Goal: Task Accomplishment & Management: Complete application form

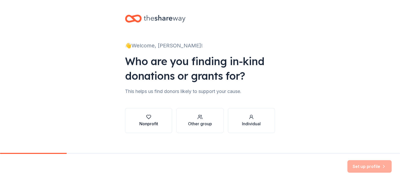
click at [143, 123] on div "Nonprofit" at bounding box center [148, 124] width 19 height 6
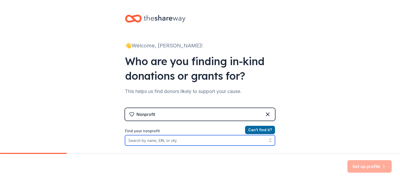
click at [171, 140] on input "Find your nonprofit" at bounding box center [200, 140] width 150 height 10
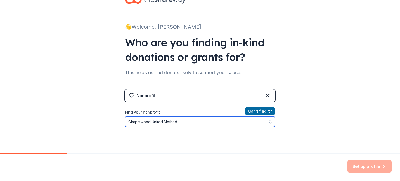
click at [126, 123] on input "Chapelwood United Method" at bounding box center [200, 122] width 150 height 10
type input "Houston Chapelwood United Method"
click at [191, 125] on input "Houston Chapelwood United Method" at bounding box center [200, 122] width 150 height 10
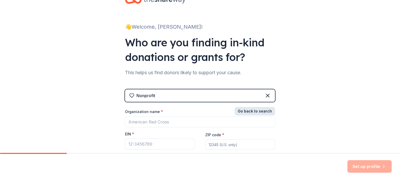
click at [259, 109] on button "Go back to search" at bounding box center [255, 111] width 40 height 8
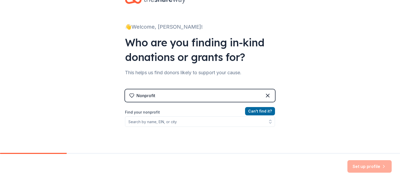
click at [205, 128] on div "Can ' t find it? Find your nonprofit" at bounding box center [200, 138] width 150 height 60
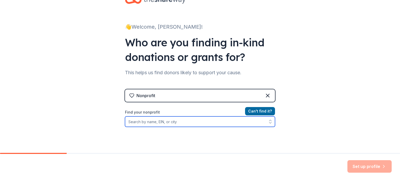
click at [202, 125] on input "Find your nonprofit" at bounding box center [200, 122] width 150 height 10
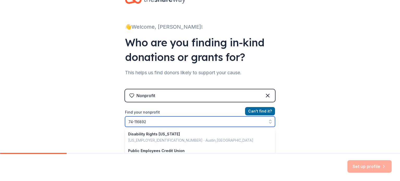
type input "[US_EMPLOYER_IDENTIFICATION_NUMBER]"
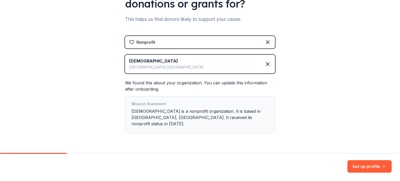
scroll to position [73, 0]
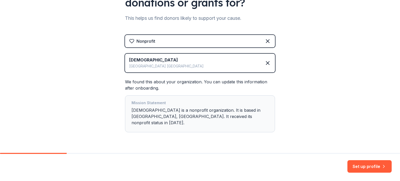
click at [225, 112] on div "[GEOGRAPHIC_DATA][DEMOGRAPHIC_DATA] is a nonprofit organization. It is based in…" at bounding box center [200, 114] width 137 height 28
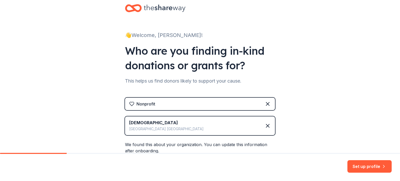
scroll to position [8, 0]
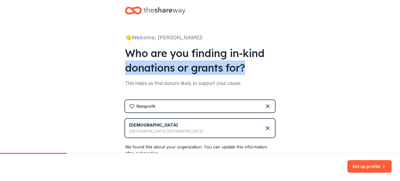
drag, startPoint x: 395, startPoint y: 47, endPoint x: 393, endPoint y: 68, distance: 21.2
click at [393, 68] on div "👋 Welcome, [PERSON_NAME]! Who are you finding in-kind donations or grants for? …" at bounding box center [200, 112] width 400 height 241
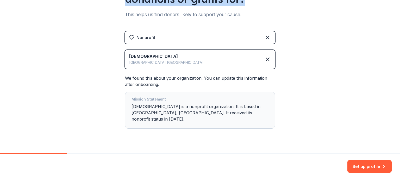
scroll to position [79, 0]
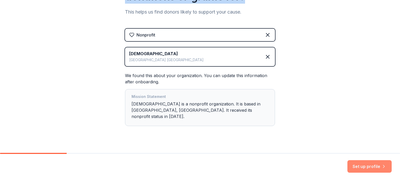
click at [367, 166] on button "Set up profile" at bounding box center [370, 166] width 44 height 13
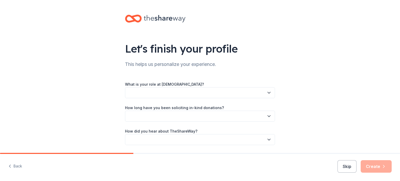
click at [251, 97] on button "button" at bounding box center [200, 92] width 150 height 11
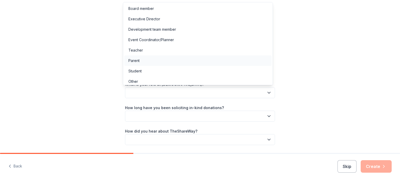
click at [245, 64] on div "Parent" at bounding box center [198, 61] width 148 height 10
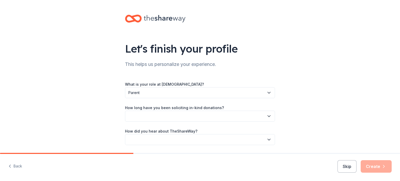
click at [225, 112] on button "button" at bounding box center [200, 116] width 150 height 11
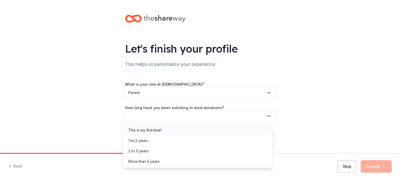
click at [220, 126] on div "This is my first time!" at bounding box center [198, 130] width 148 height 10
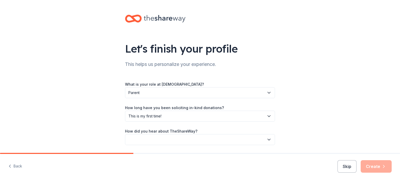
click at [214, 136] on button "button" at bounding box center [200, 139] width 150 height 11
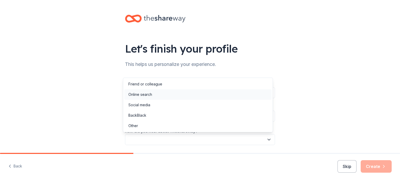
click at [211, 98] on div "Online search" at bounding box center [198, 94] width 148 height 10
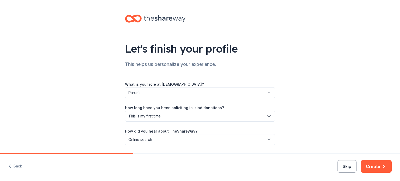
scroll to position [17, 0]
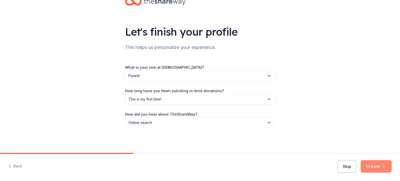
click at [382, 171] on button "Create" at bounding box center [376, 166] width 31 height 13
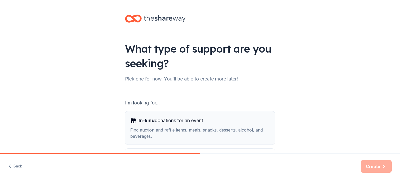
click at [241, 135] on div "Find auction and raffle items, meals, snacks, desserts, alcohol, and beverages." at bounding box center [200, 133] width 140 height 13
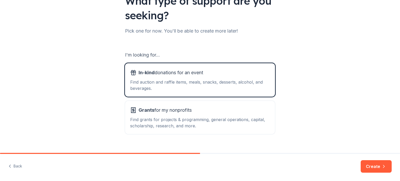
scroll to position [57, 0]
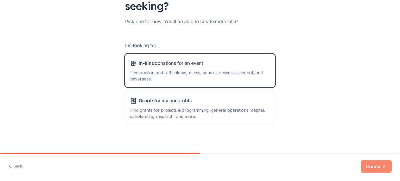
click at [380, 167] on button "Create" at bounding box center [376, 166] width 31 height 13
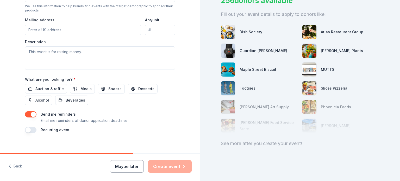
scroll to position [190, 0]
